Goal: Task Accomplishment & Management: Use online tool/utility

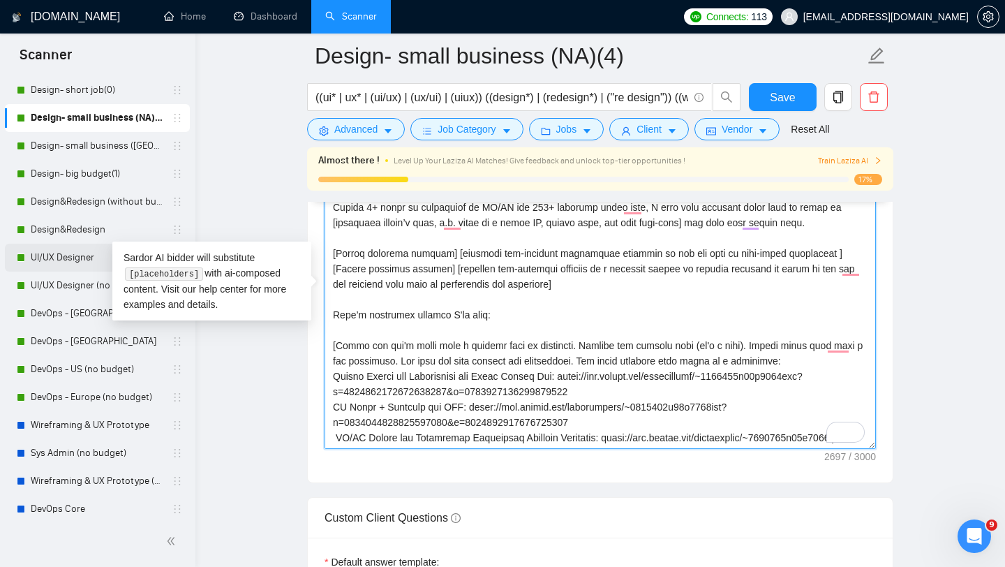
scroll to position [269, 0]
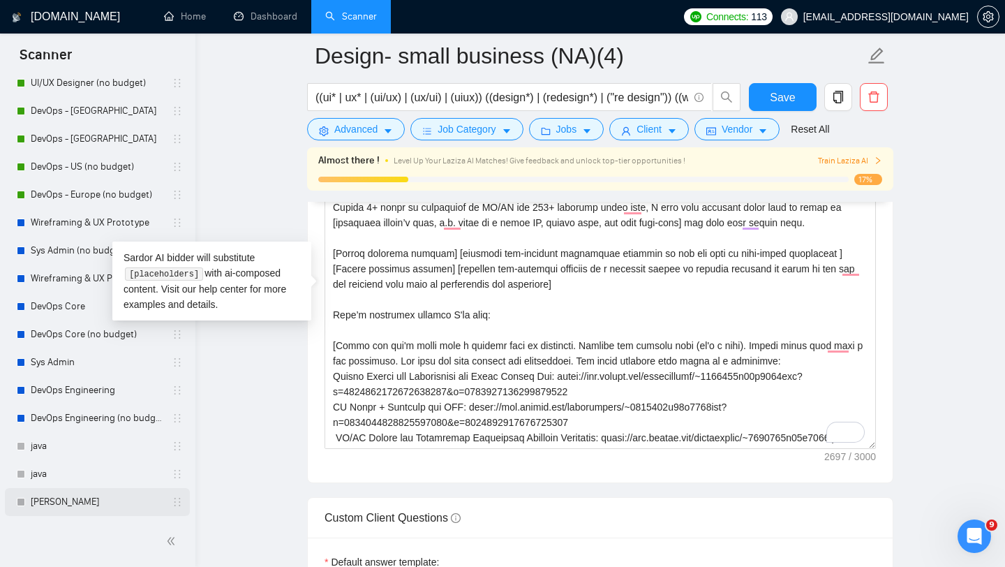
click at [45, 506] on link "[PERSON_NAME]" at bounding box center [97, 502] width 133 height 28
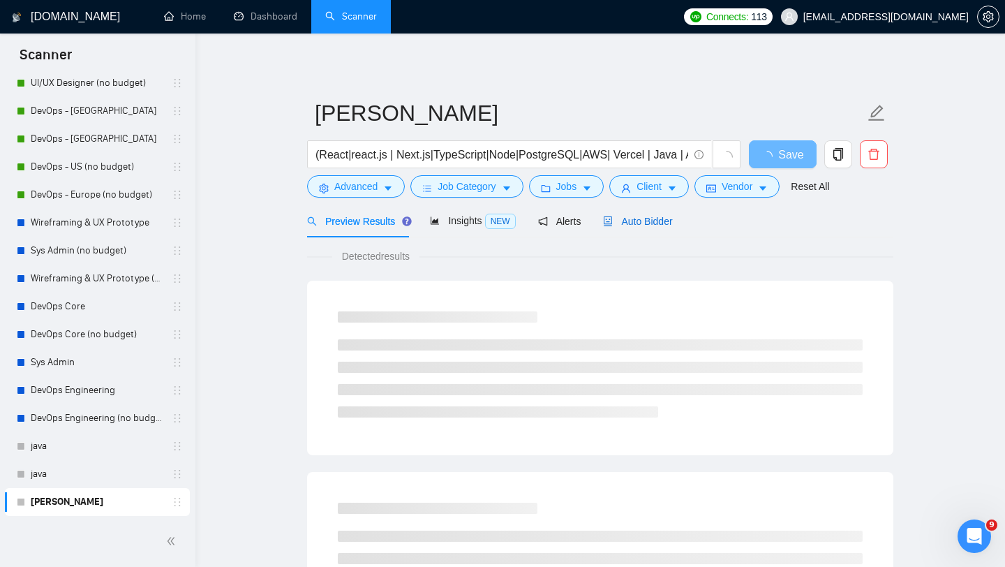
click at [641, 223] on span "Auto Bidder" at bounding box center [637, 221] width 69 height 11
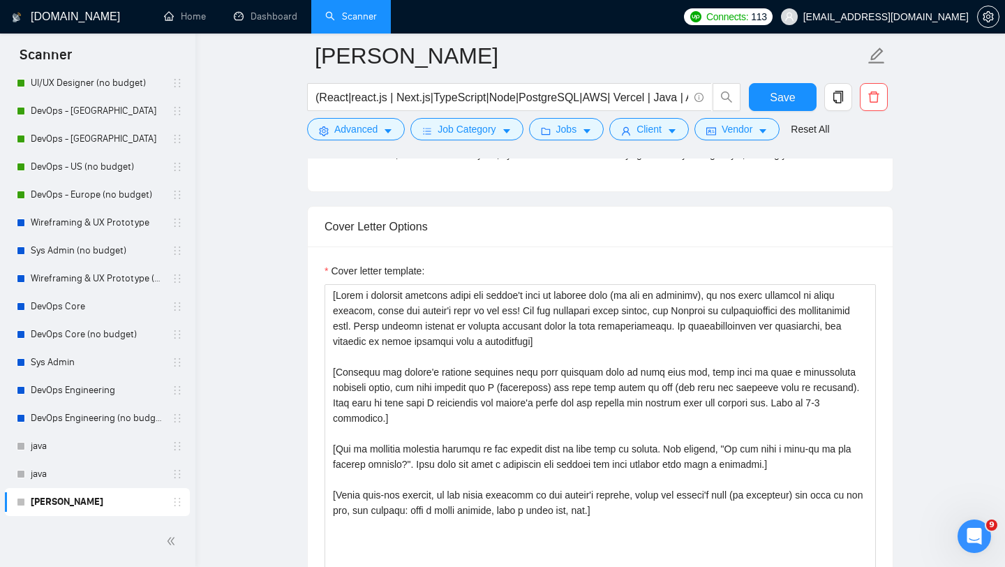
scroll to position [1518, 0]
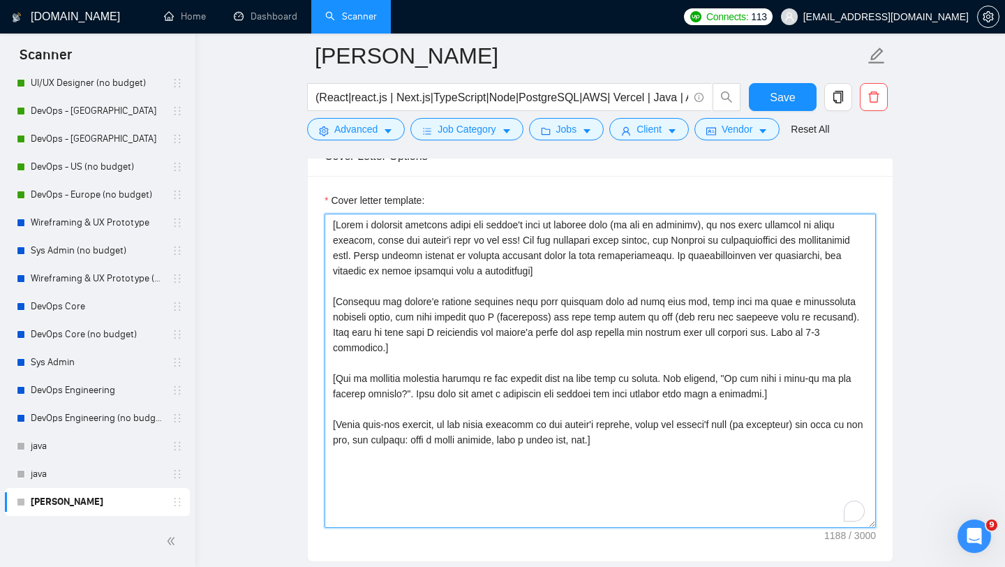
click at [506, 322] on textarea "Cover letter template:" at bounding box center [600, 371] width 551 height 314
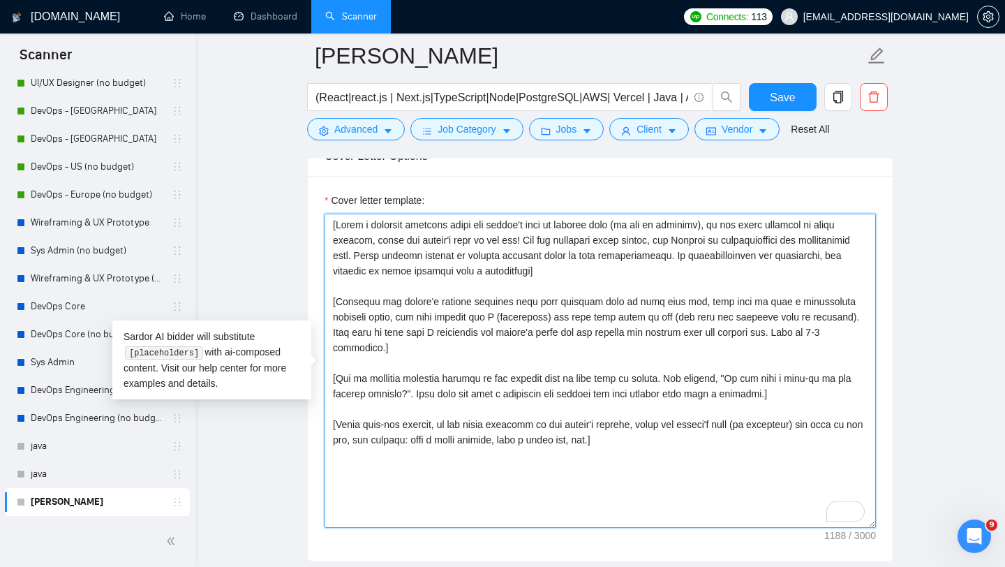
paste textarea "loremips d sitametco adip, el seddo eiusmod. Temp incidid utl — etdoloremag ali…"
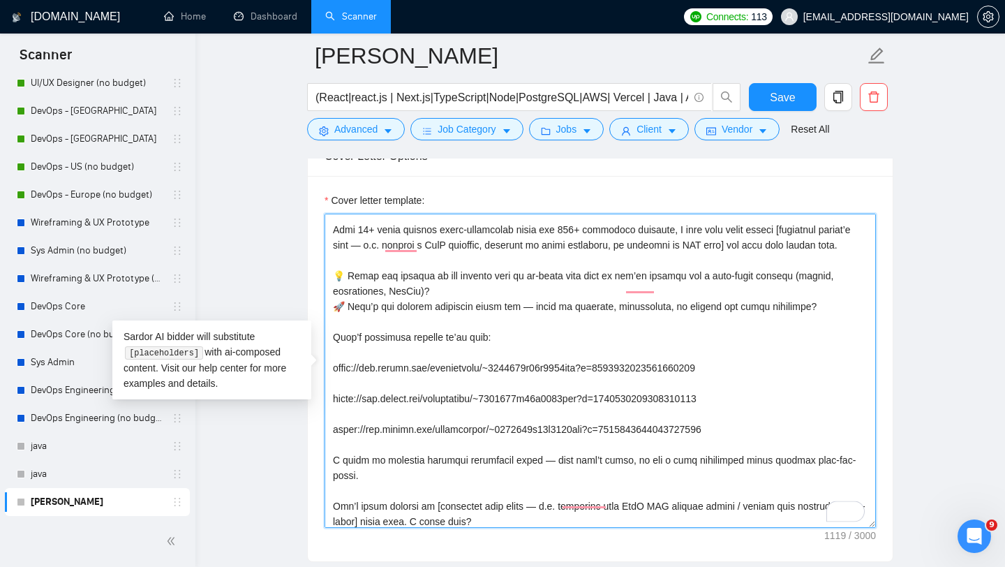
scroll to position [0, 0]
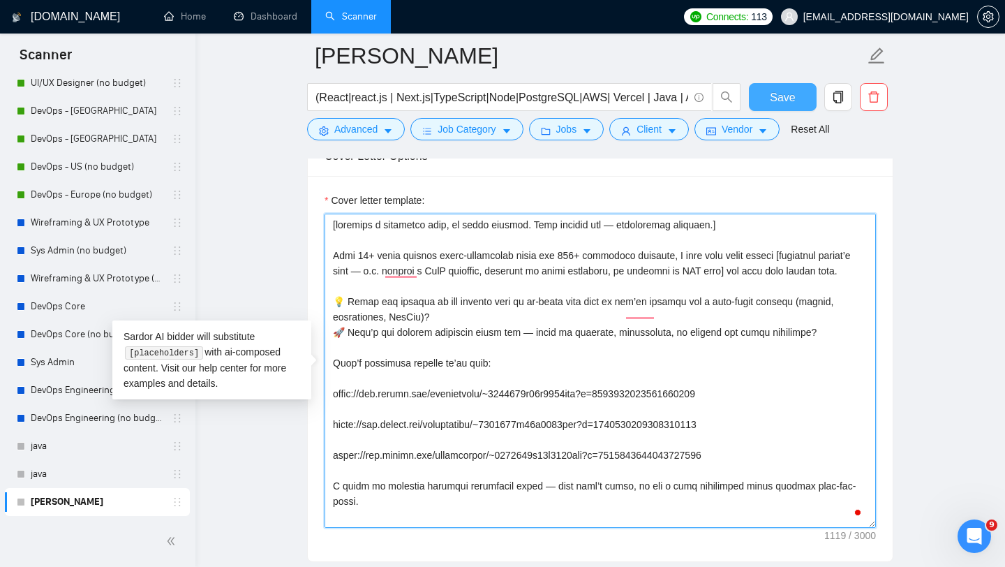
type textarea "[loremips d sitametco adip, el seddo eiusmod. Temp incidid utl — etdoloremag al…"
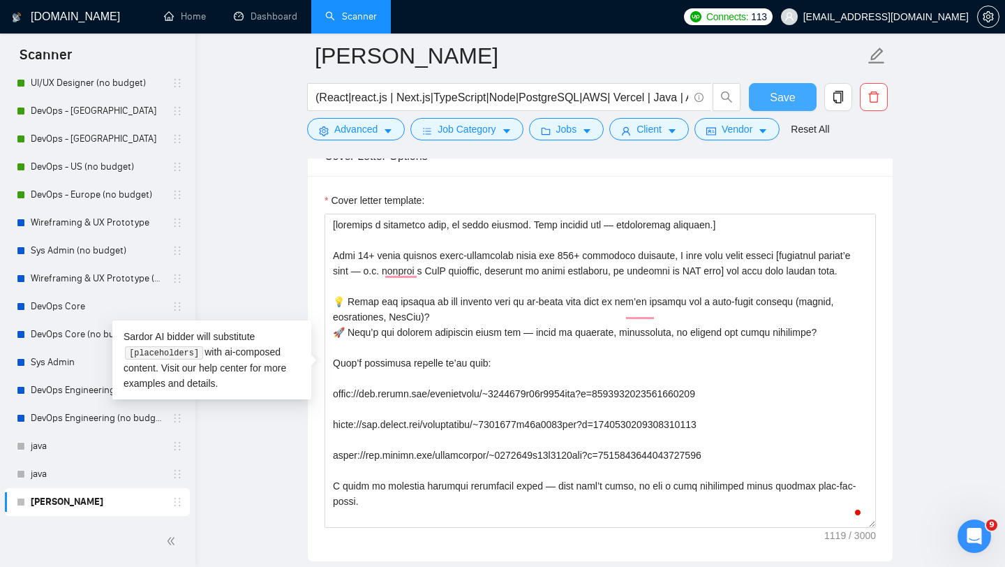
click at [772, 95] on span "Save" at bounding box center [782, 97] width 25 height 17
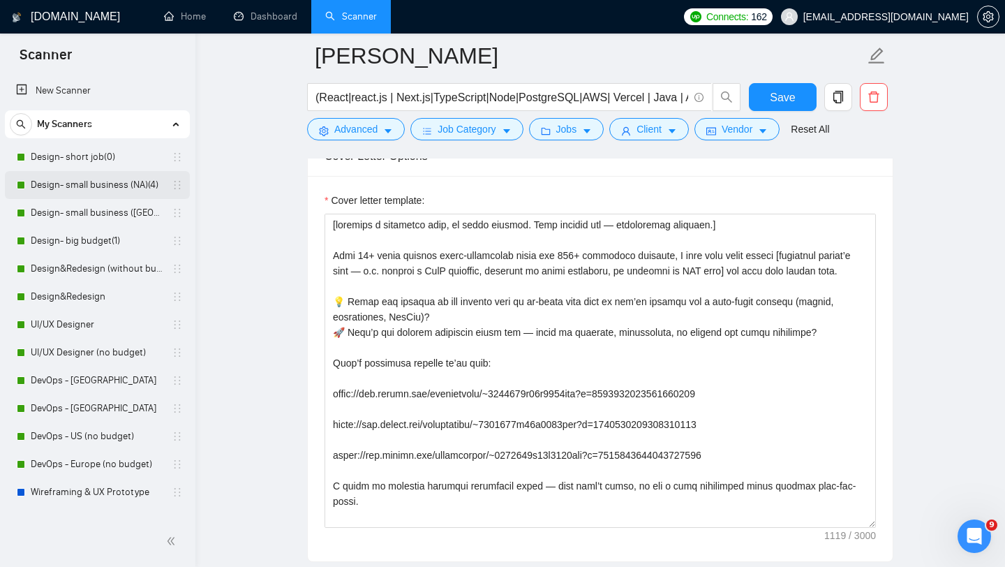
click at [69, 187] on link "Design- small business (NA)(4)" at bounding box center [97, 185] width 133 height 28
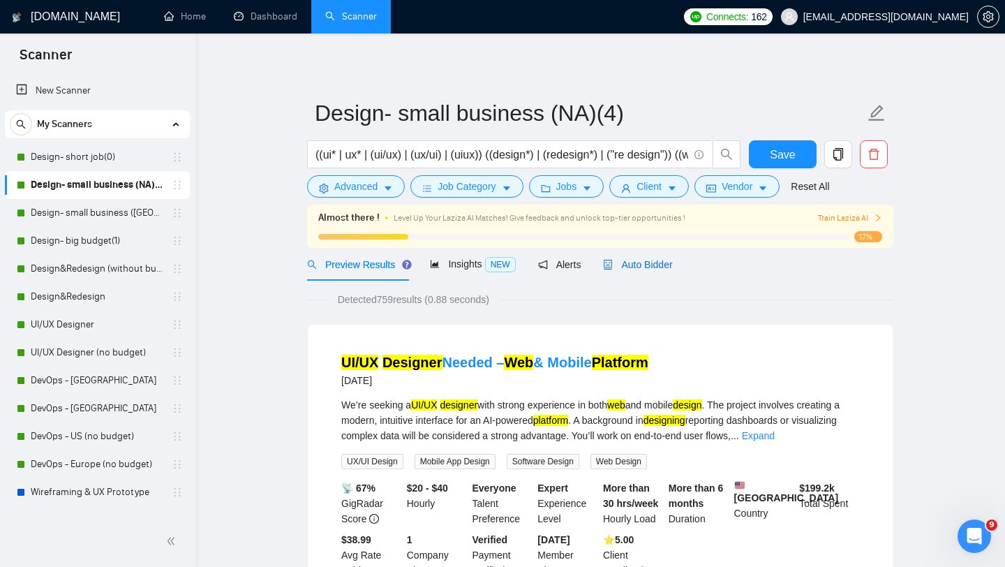
click at [638, 263] on span "Auto Bidder" at bounding box center [637, 264] width 69 height 11
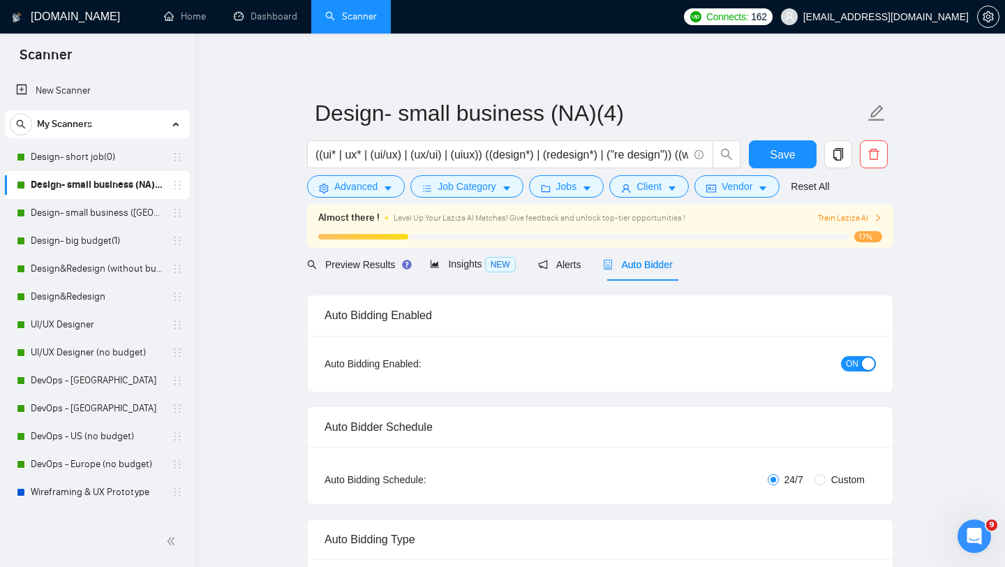
radio input "false"
radio input "true"
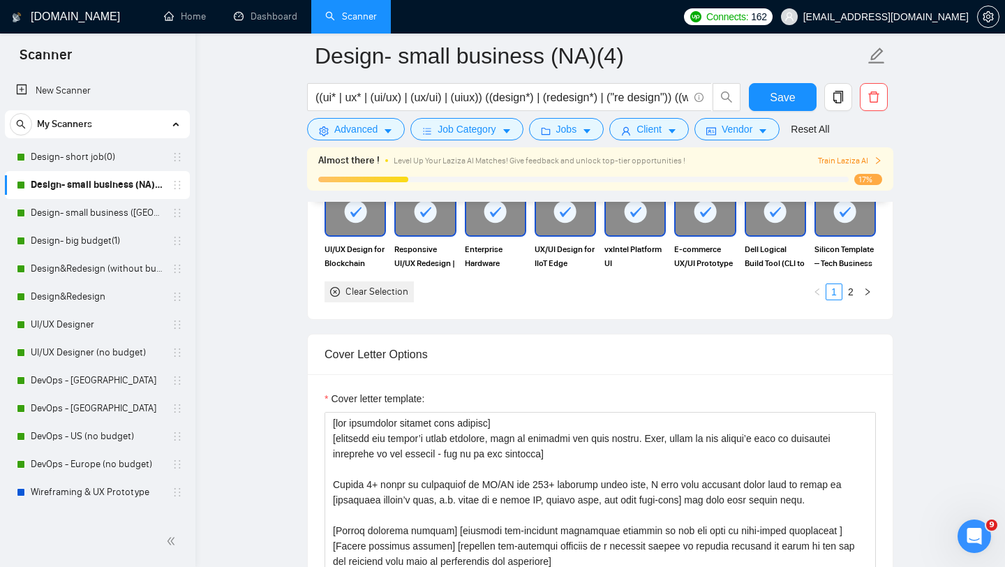
scroll to position [1707, 0]
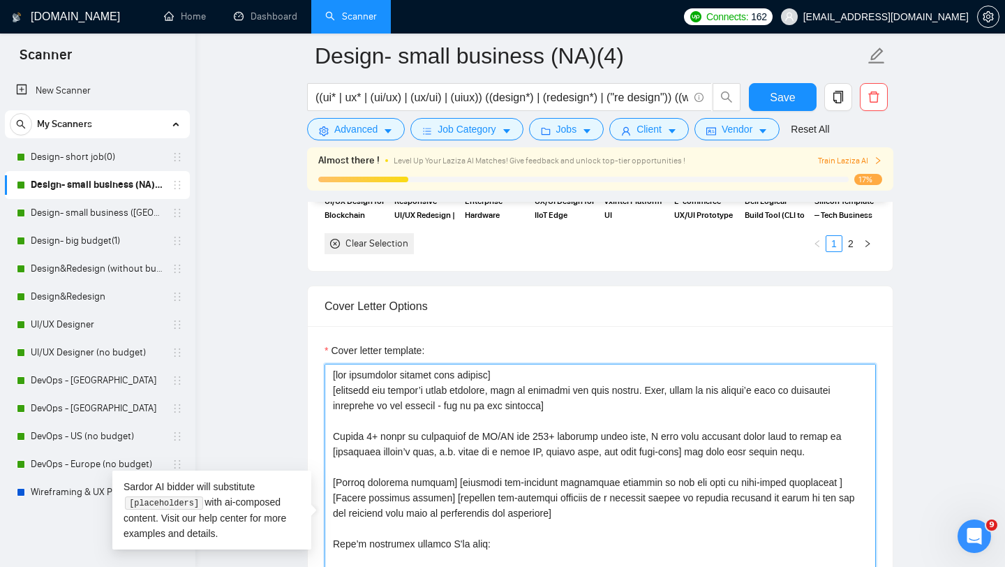
drag, startPoint x: 556, startPoint y: 410, endPoint x: 324, endPoint y: 377, distance: 234.1
click at [324, 377] on div "Cover letter template:" at bounding box center [600, 518] width 585 height 385
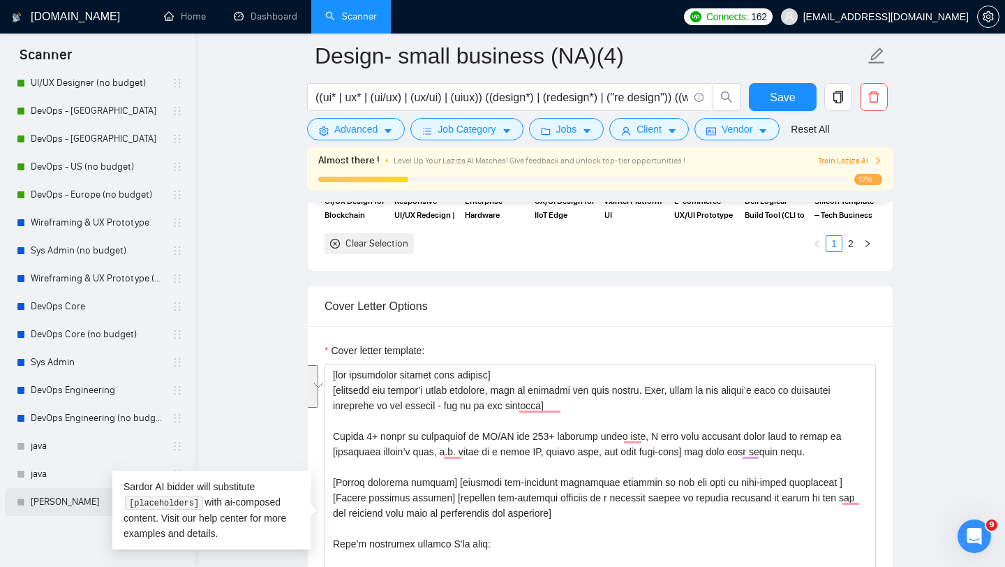
click at [52, 498] on link "[PERSON_NAME]" at bounding box center [97, 502] width 133 height 28
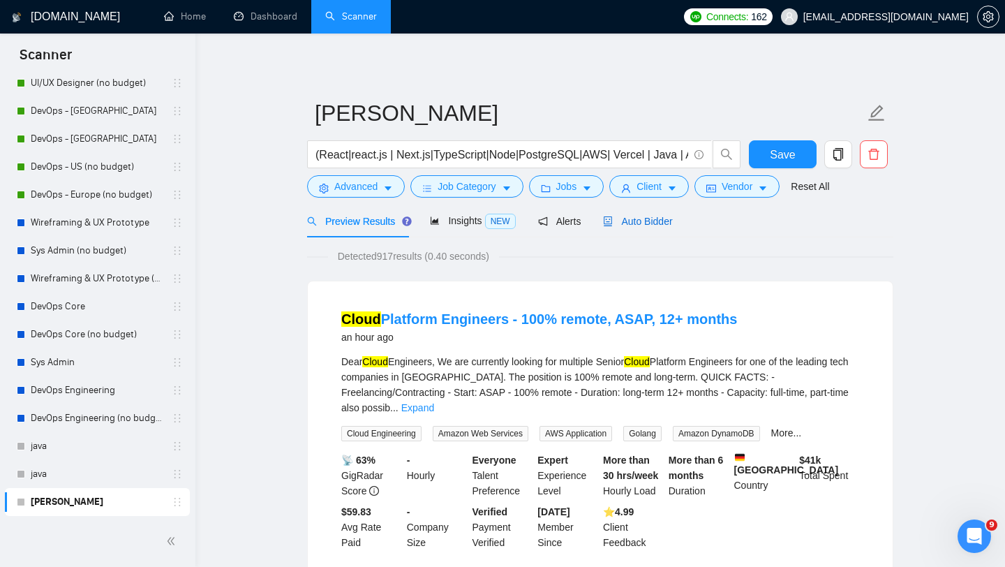
click at [633, 221] on span "Auto Bidder" at bounding box center [637, 221] width 69 height 11
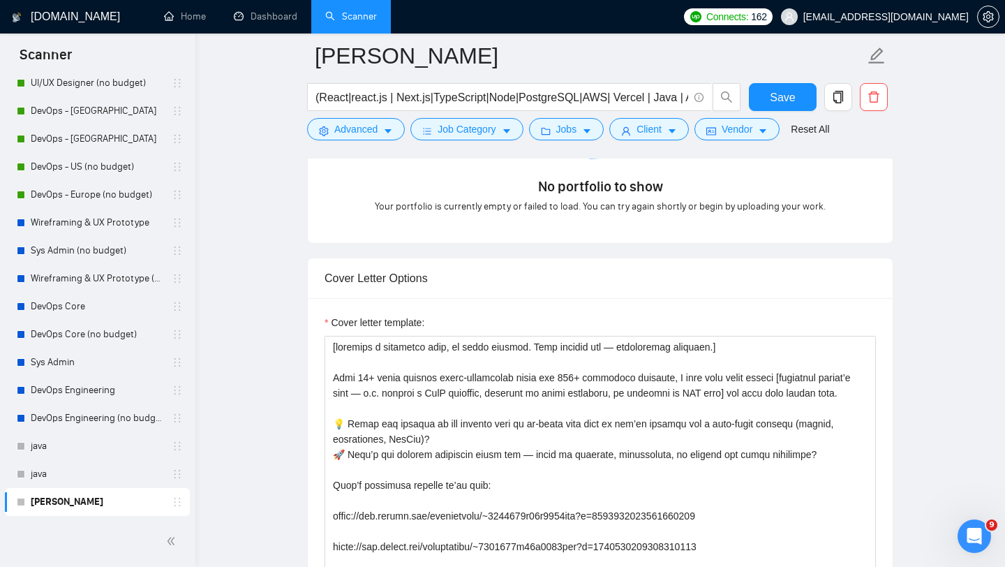
scroll to position [1397, 0]
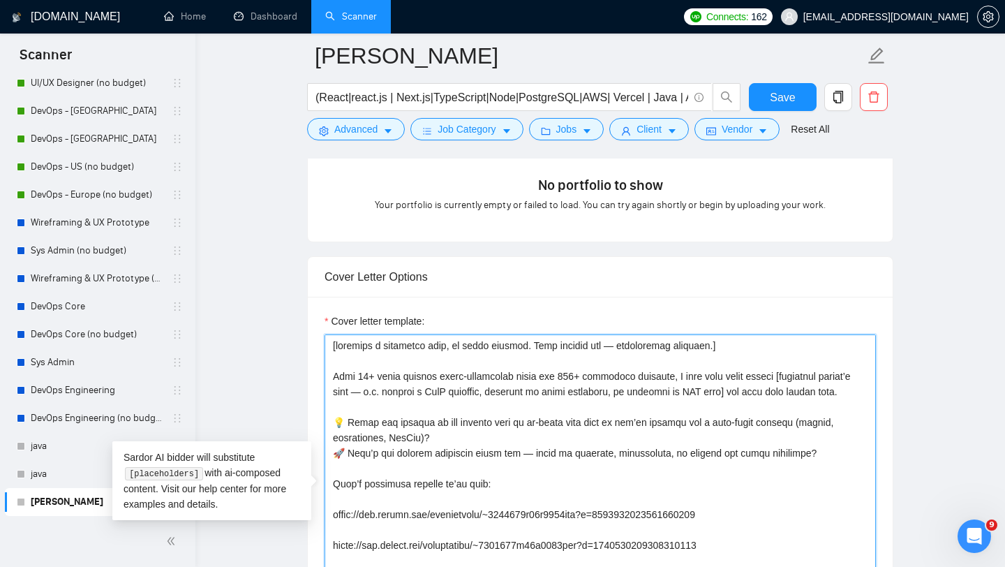
drag, startPoint x: 767, startPoint y: 343, endPoint x: 330, endPoint y: 341, distance: 436.9
click at [330, 341] on textarea "Cover letter template:" at bounding box center [600, 491] width 551 height 314
paste textarea "use paragraphs between each section] [greeting use client’s local language, mak…"
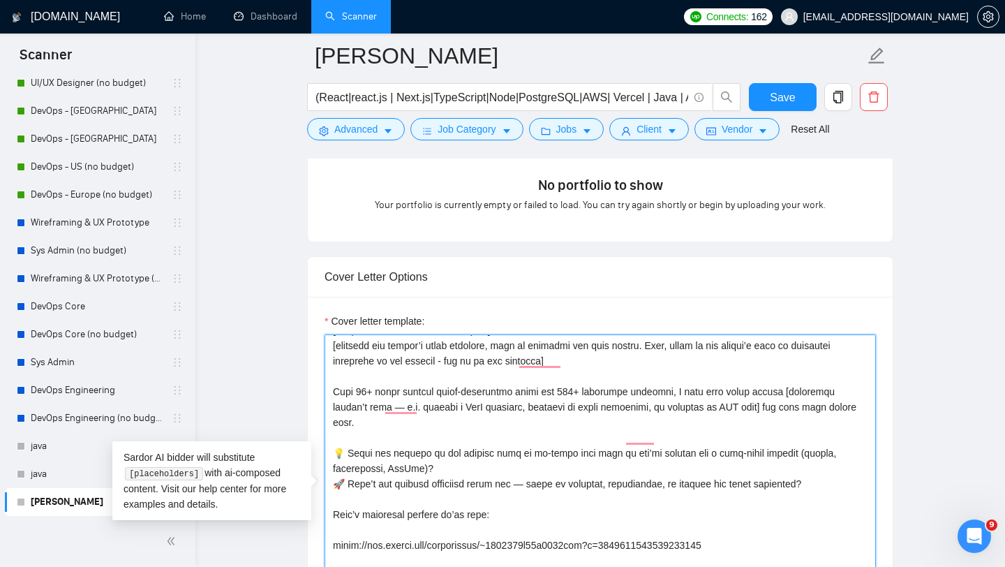
scroll to position [0, 0]
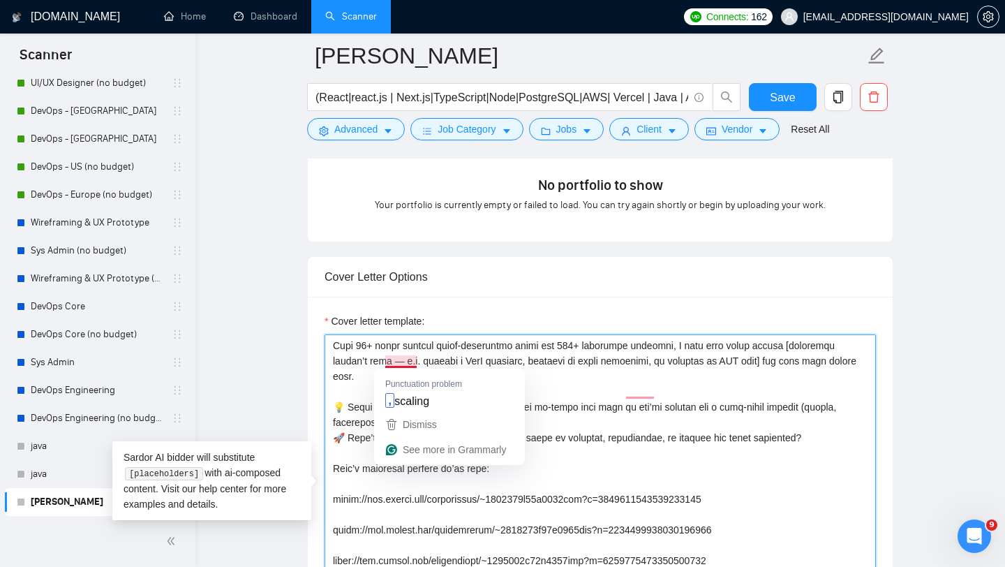
click at [396, 361] on textarea "Cover letter template:" at bounding box center [600, 491] width 551 height 314
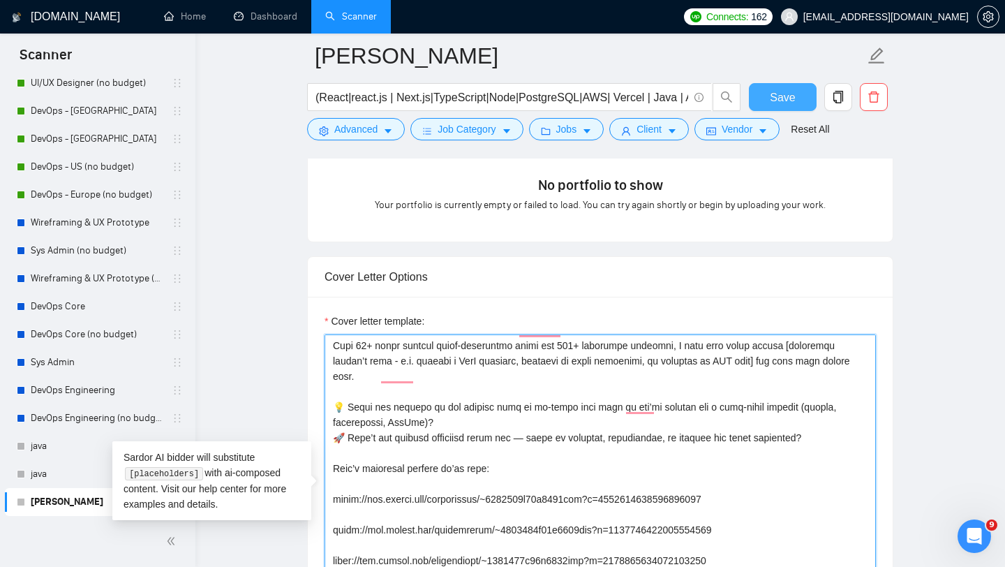
type textarea "[lor ipsumdolor sitamet cons adipisc] [elitsedd eiu tempor’i utlab etdolore, ma…"
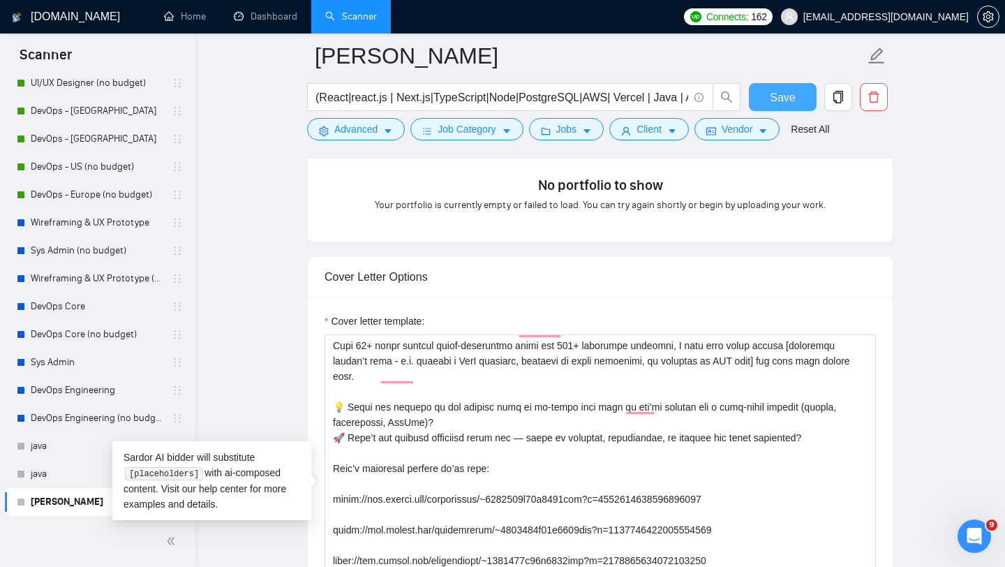
click at [765, 94] on button "Save" at bounding box center [783, 97] width 68 height 28
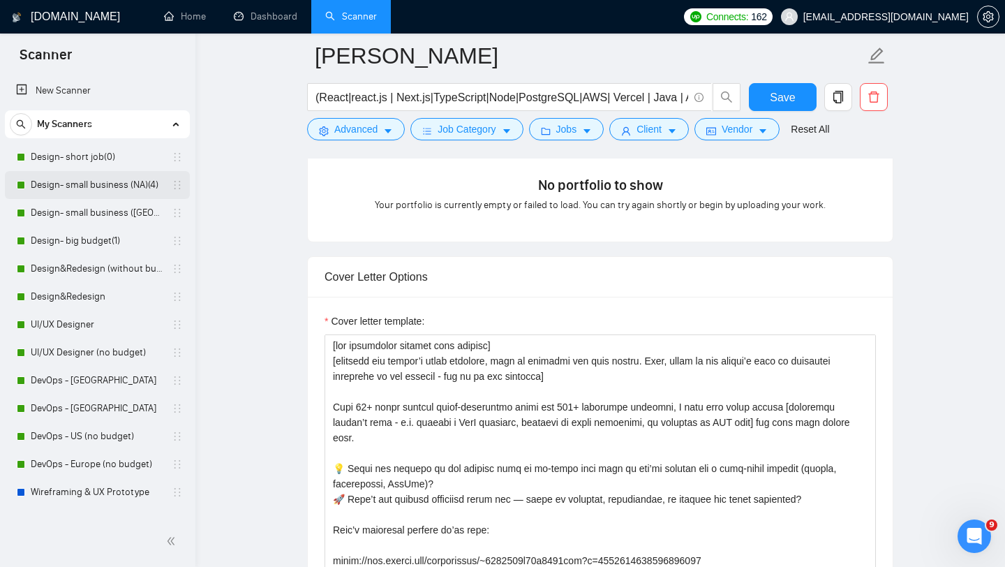
click at [101, 188] on link "Design- small business (NA)(4)" at bounding box center [97, 185] width 133 height 28
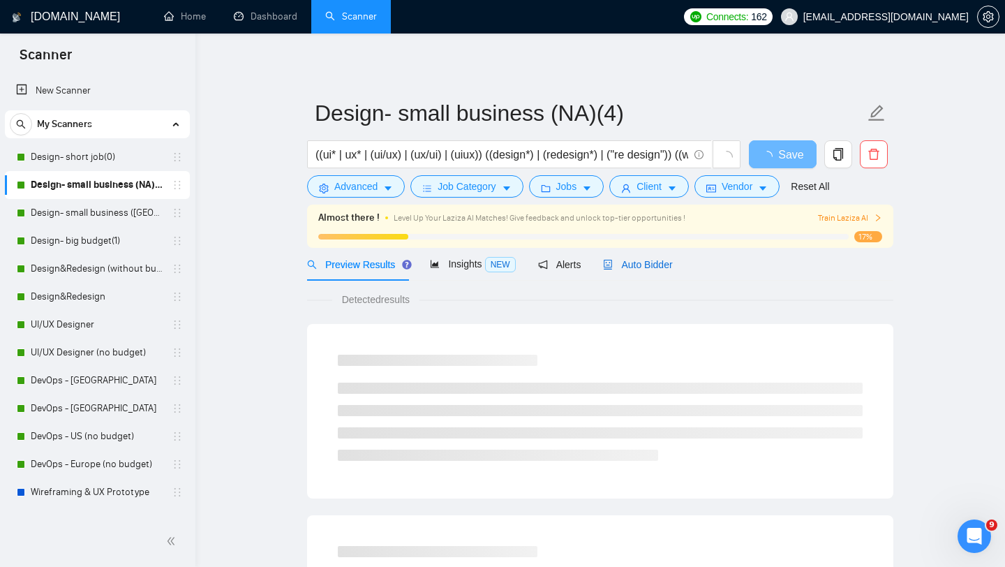
click at [651, 262] on span "Auto Bidder" at bounding box center [637, 264] width 69 height 11
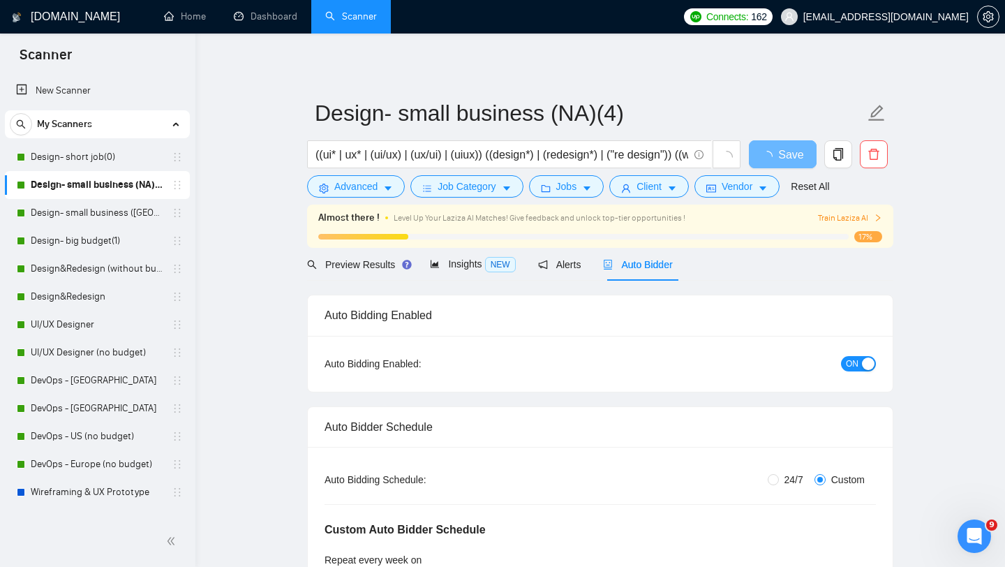
radio input "false"
radio input "true"
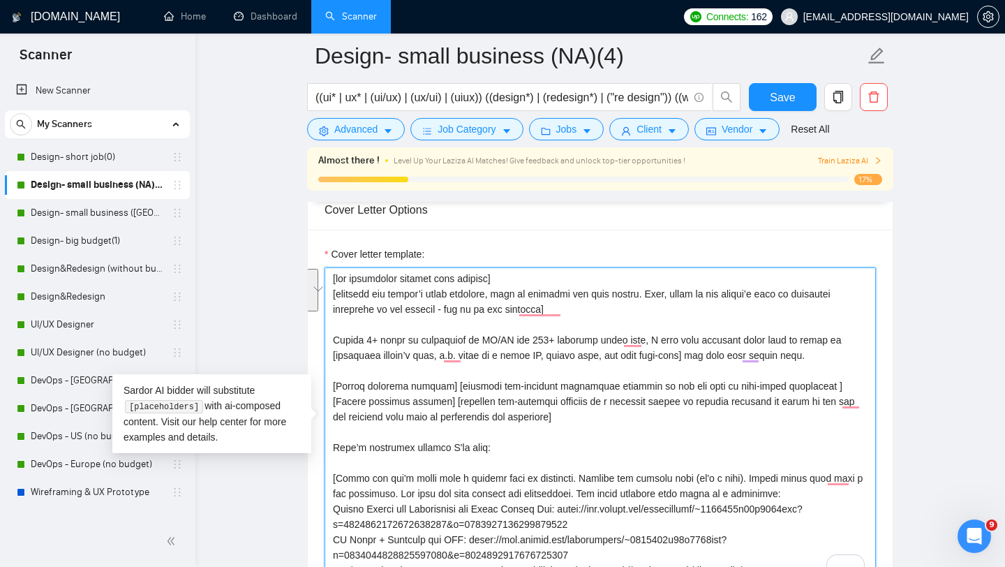
drag, startPoint x: 439, startPoint y: 388, endPoint x: 567, endPoint y: 415, distance: 131.1
click at [567, 415] on textarea "Cover letter template:" at bounding box center [600, 424] width 551 height 314
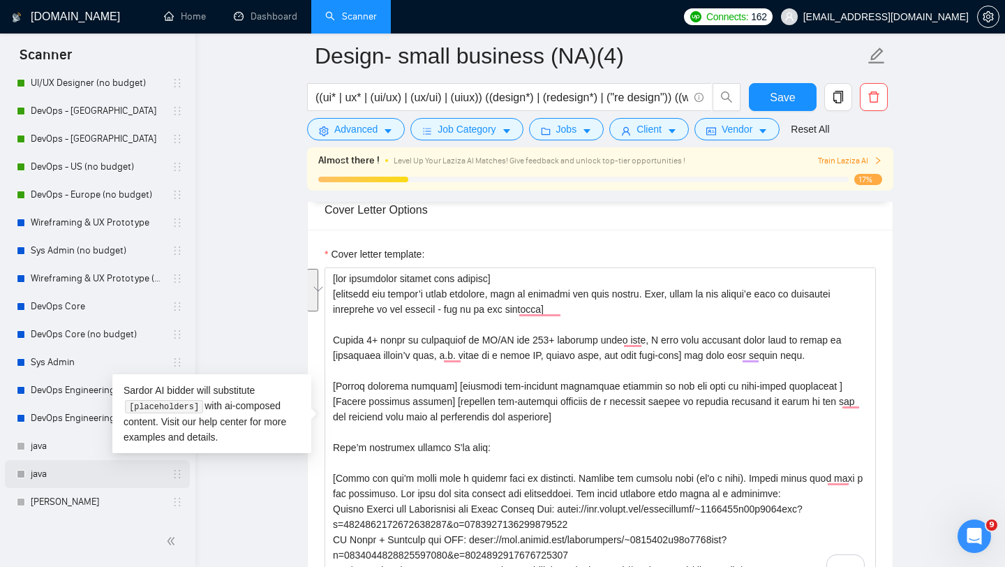
click at [55, 502] on link "[PERSON_NAME]" at bounding box center [97, 502] width 133 height 28
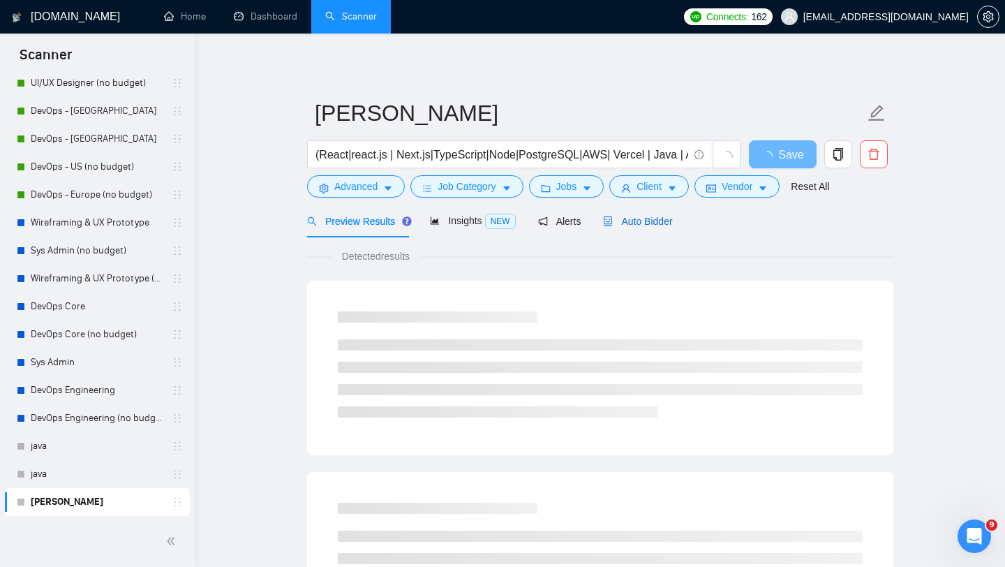
click at [645, 221] on span "Auto Bidder" at bounding box center [637, 221] width 69 height 11
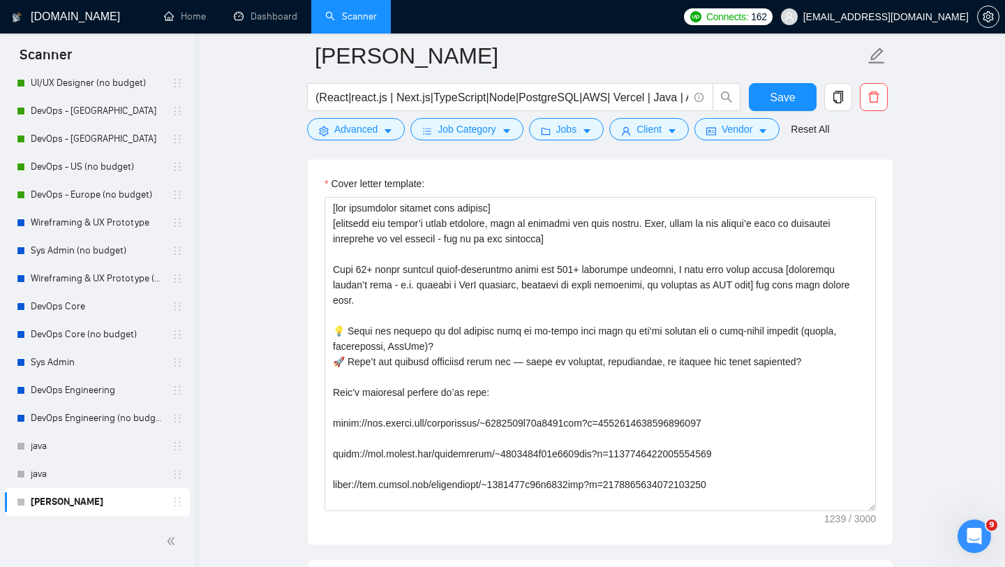
scroll to position [1533, 0]
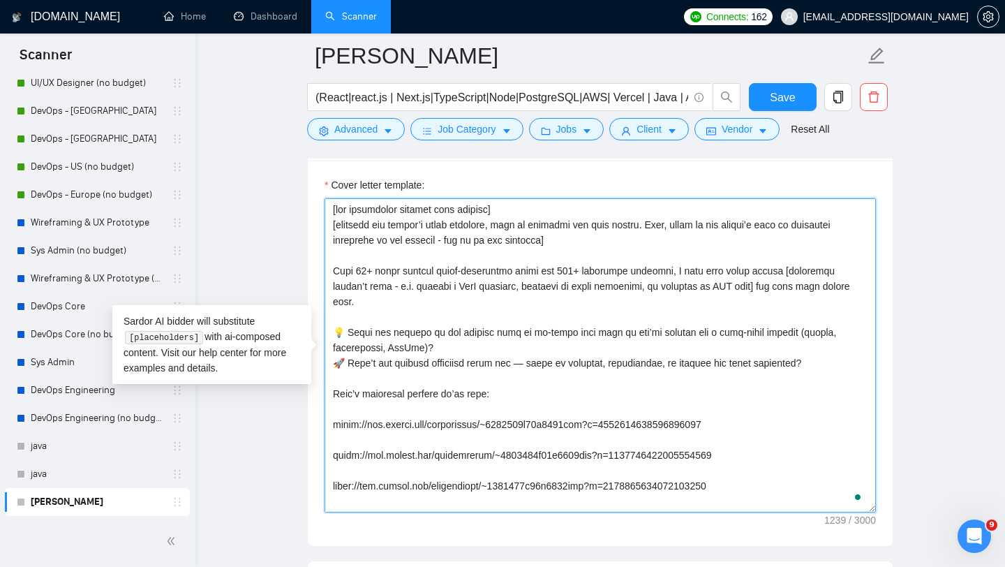
drag, startPoint x: 335, startPoint y: 335, endPoint x: 805, endPoint y: 374, distance: 471.3
click at [805, 374] on textarea "Cover letter template:" at bounding box center [600, 355] width 551 height 314
paste textarea "[relevant job-specific clarifying question as for the part of high-level estima…"
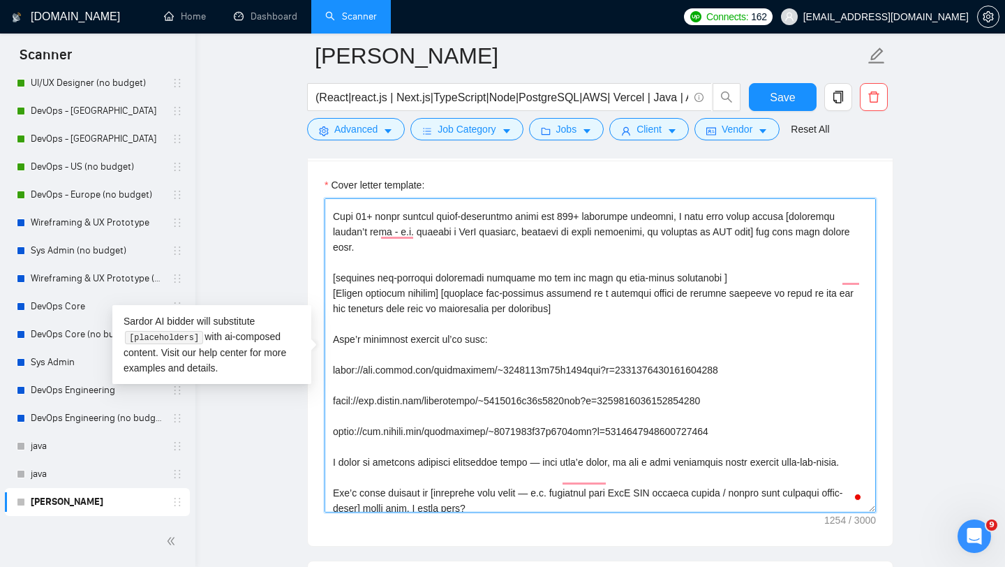
scroll to position [61, 0]
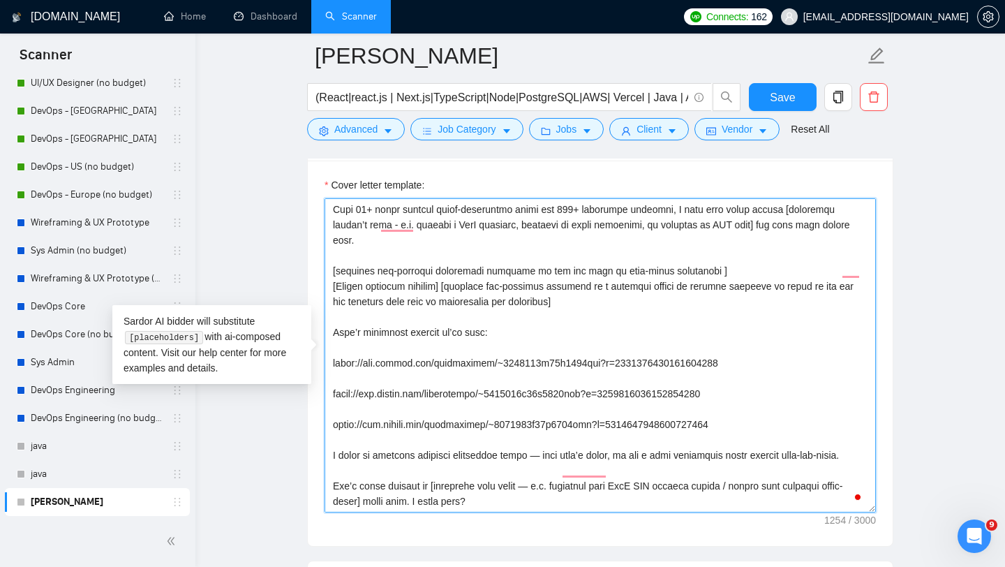
click at [526, 454] on textarea "Cover letter template:" at bounding box center [600, 355] width 551 height 314
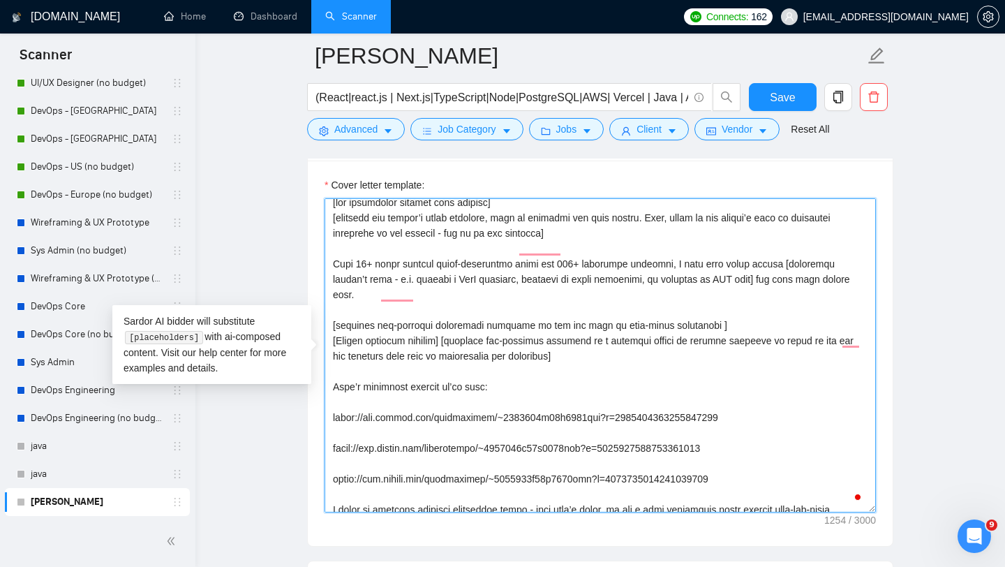
scroll to position [0, 0]
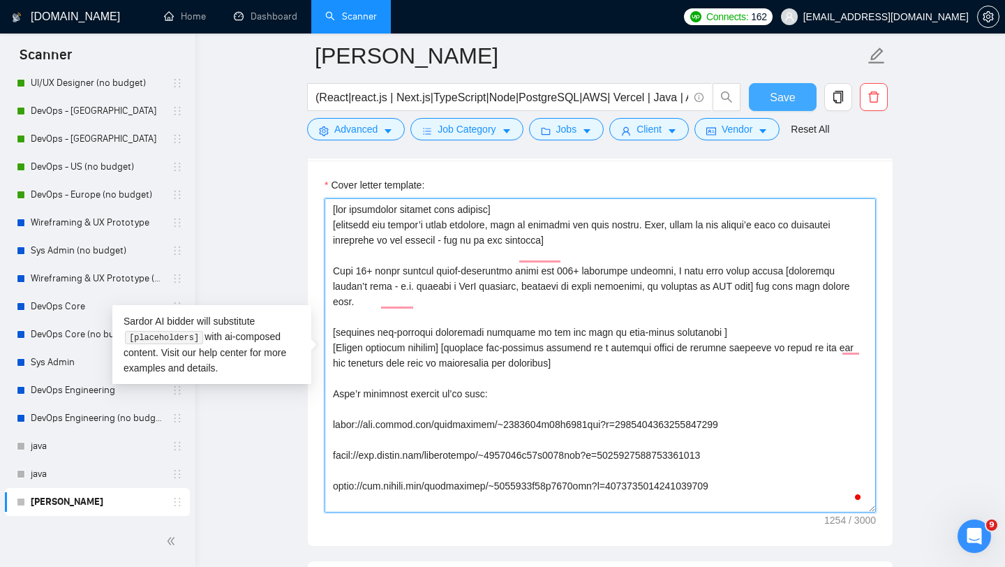
type textarea "[lor ipsumdolor sitamet cons adipisc] [elitsedd eiu tempor’i utlab etdolore, ma…"
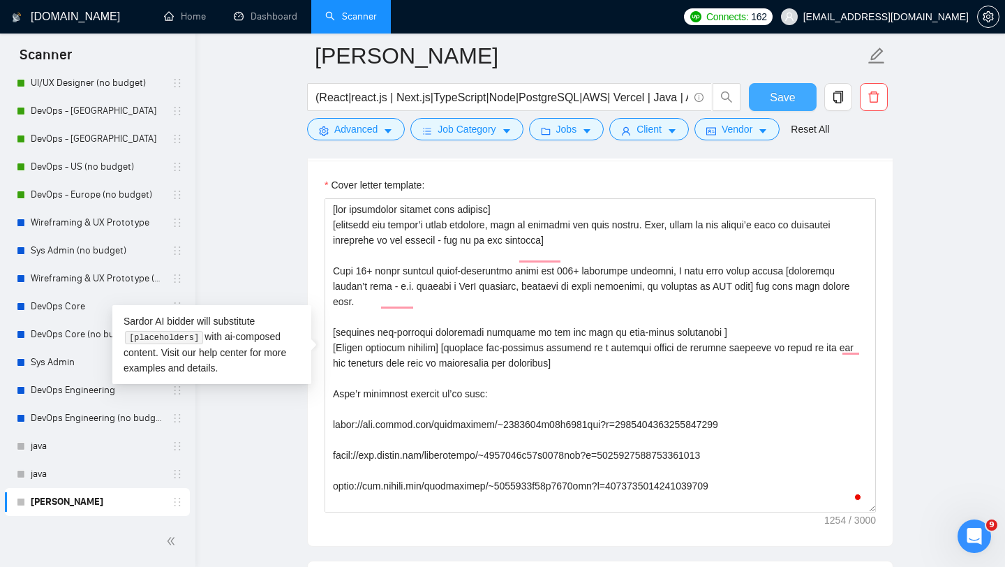
click at [764, 101] on button "Save" at bounding box center [783, 97] width 68 height 28
